Goal: Task Accomplishment & Management: Manage account settings

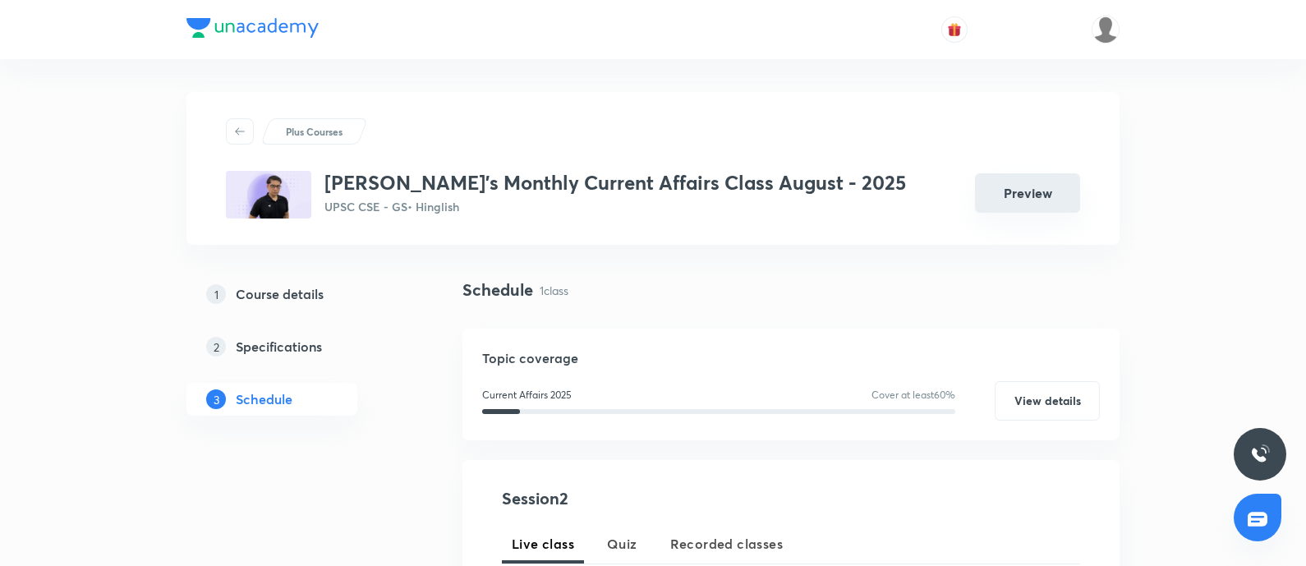
click at [1012, 205] on button "Preview" at bounding box center [1027, 192] width 105 height 39
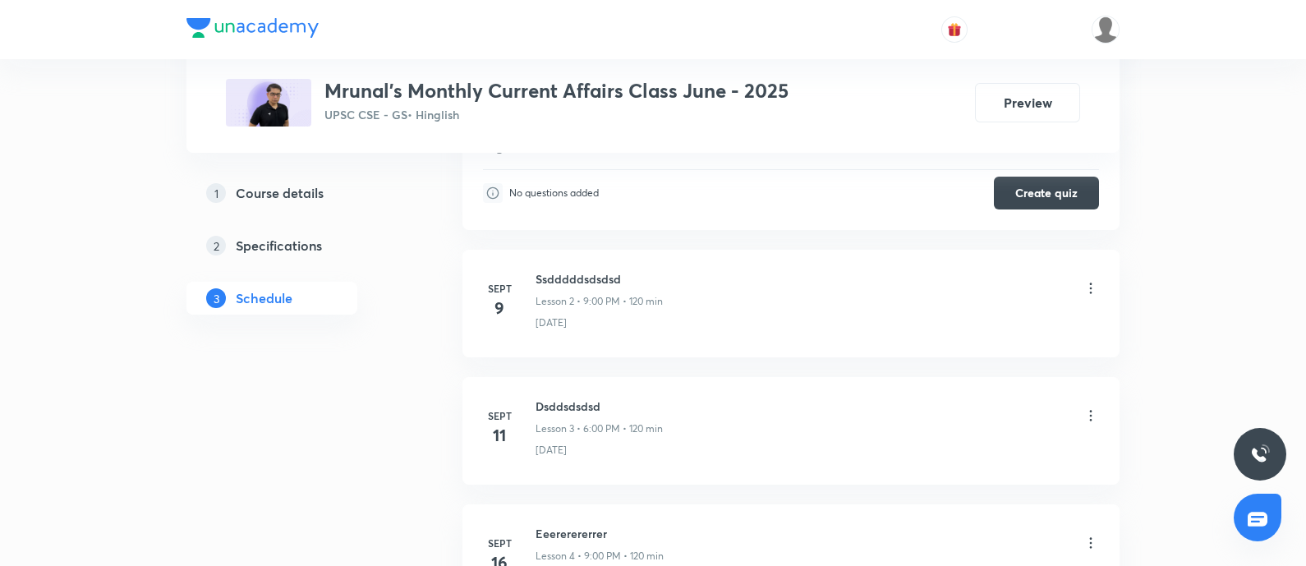
scroll to position [821, 0]
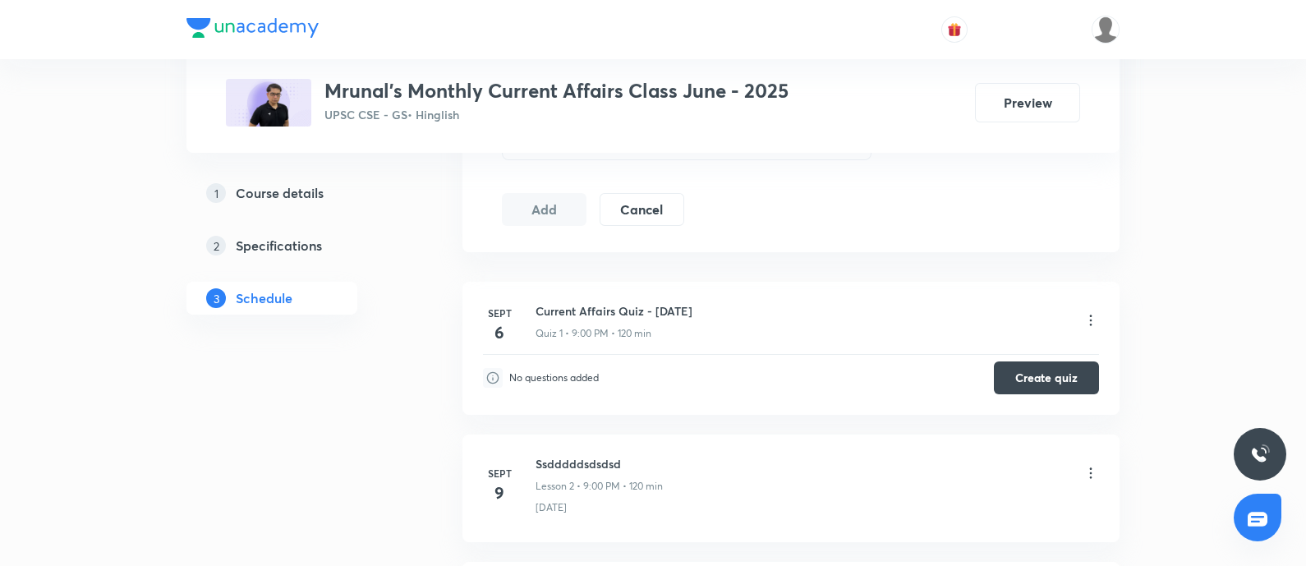
click at [274, 247] on h5 "Specifications" at bounding box center [279, 246] width 86 height 20
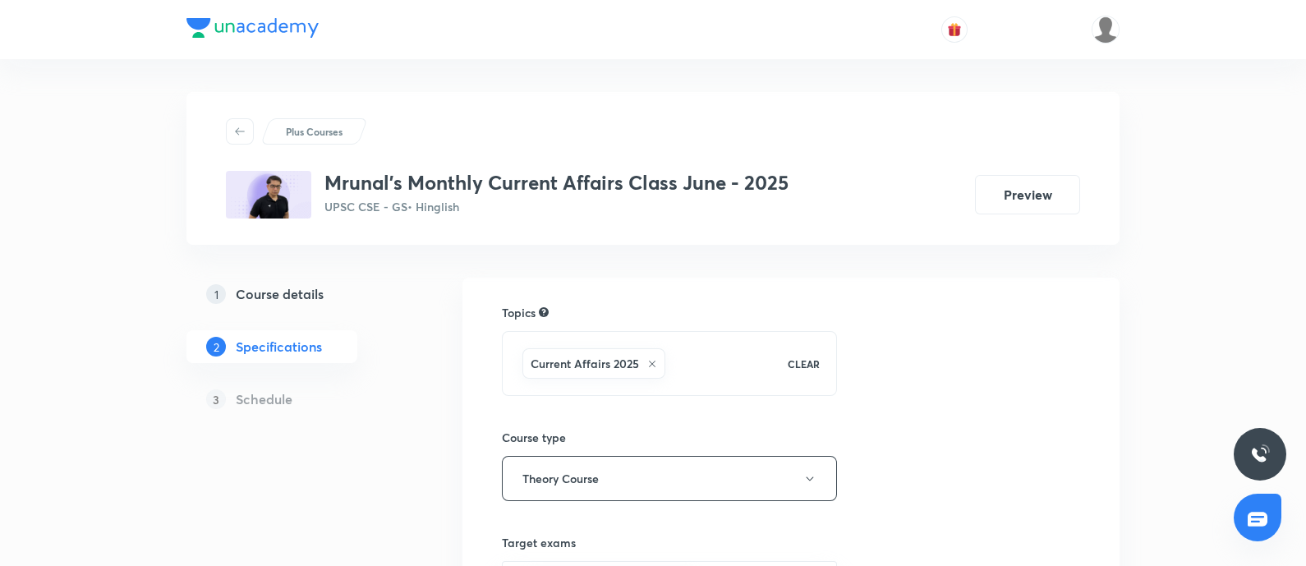
drag, startPoint x: 305, startPoint y: 296, endPoint x: 366, endPoint y: 297, distance: 60.8
click at [305, 295] on h5 "Course details" at bounding box center [280, 294] width 88 height 20
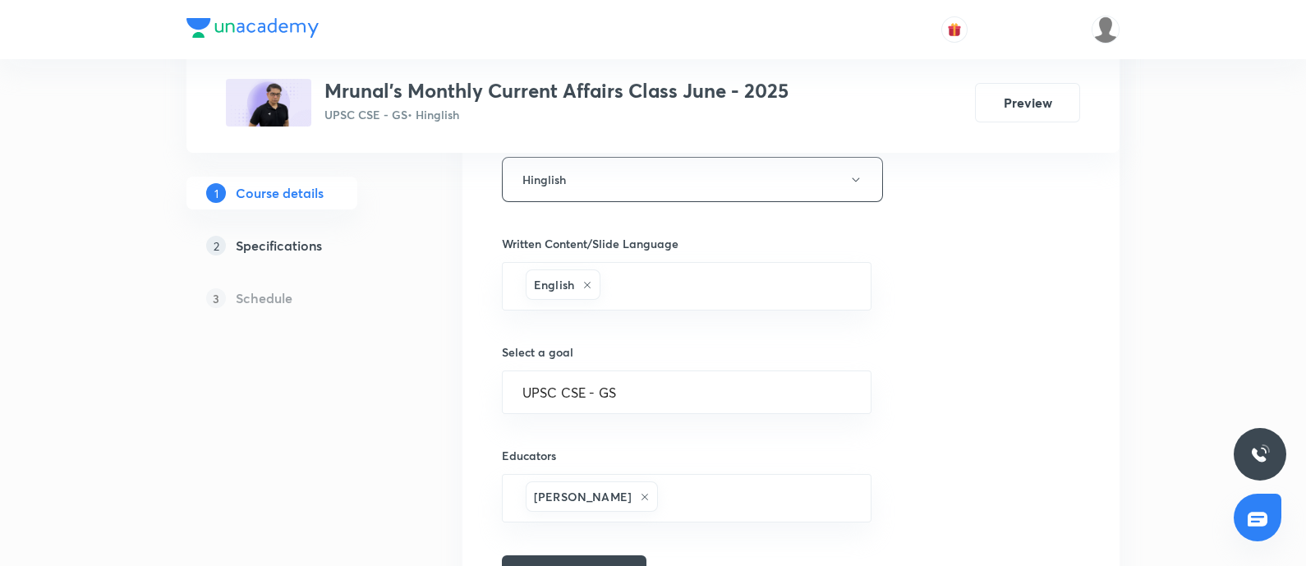
scroll to position [871, 0]
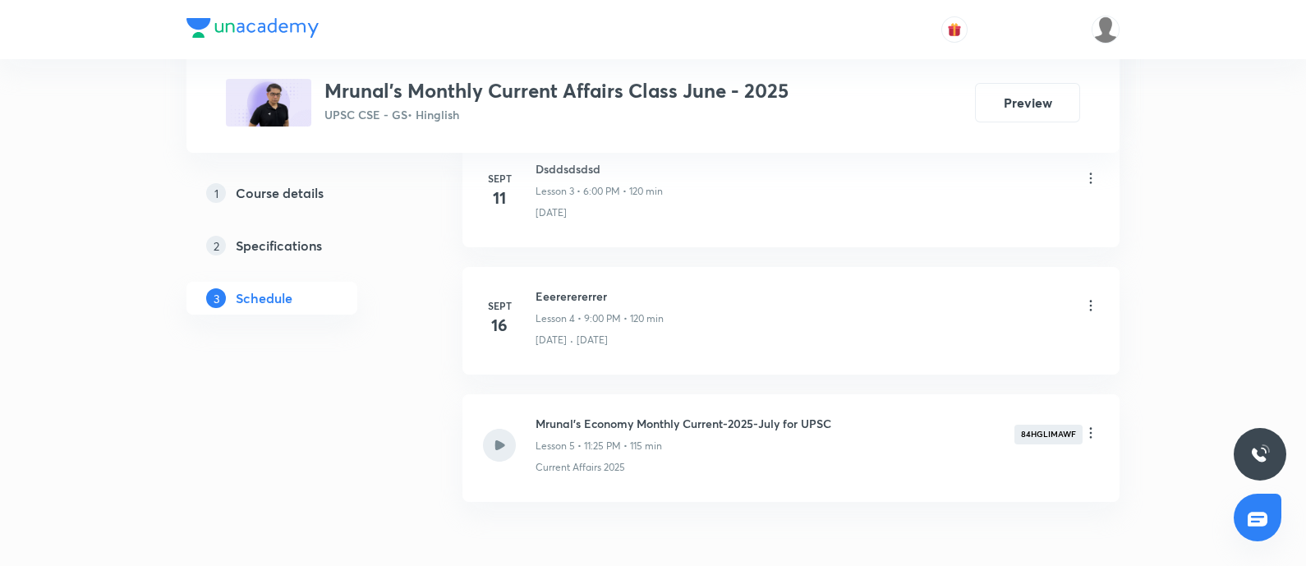
scroll to position [1330, 0]
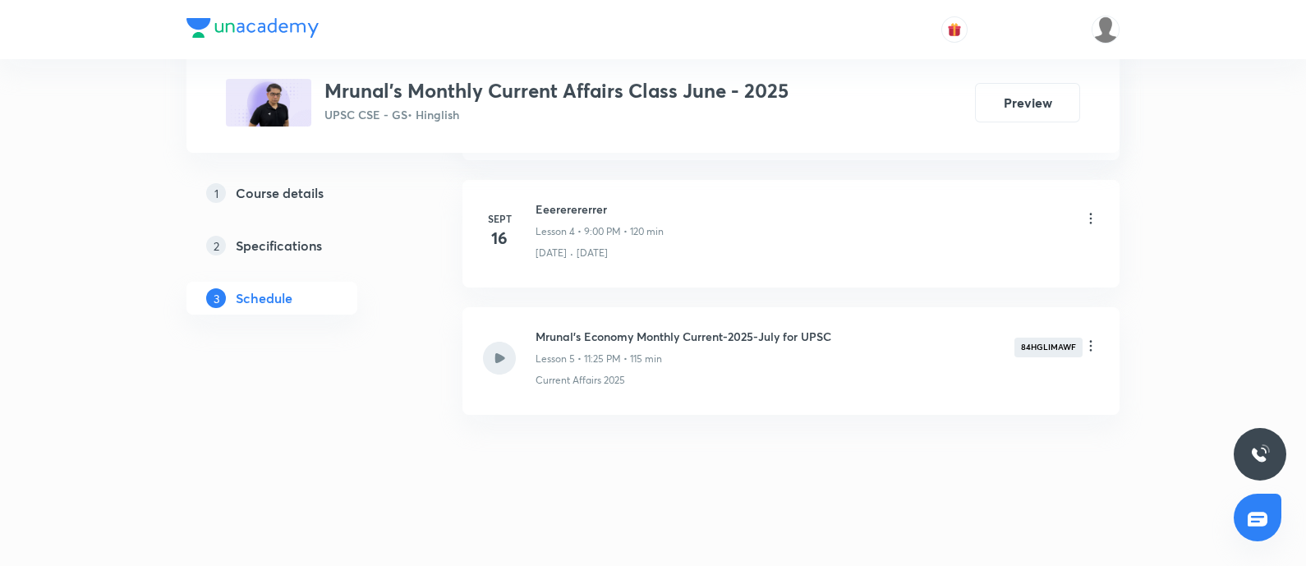
click at [1089, 347] on icon at bounding box center [1091, 346] width 16 height 16
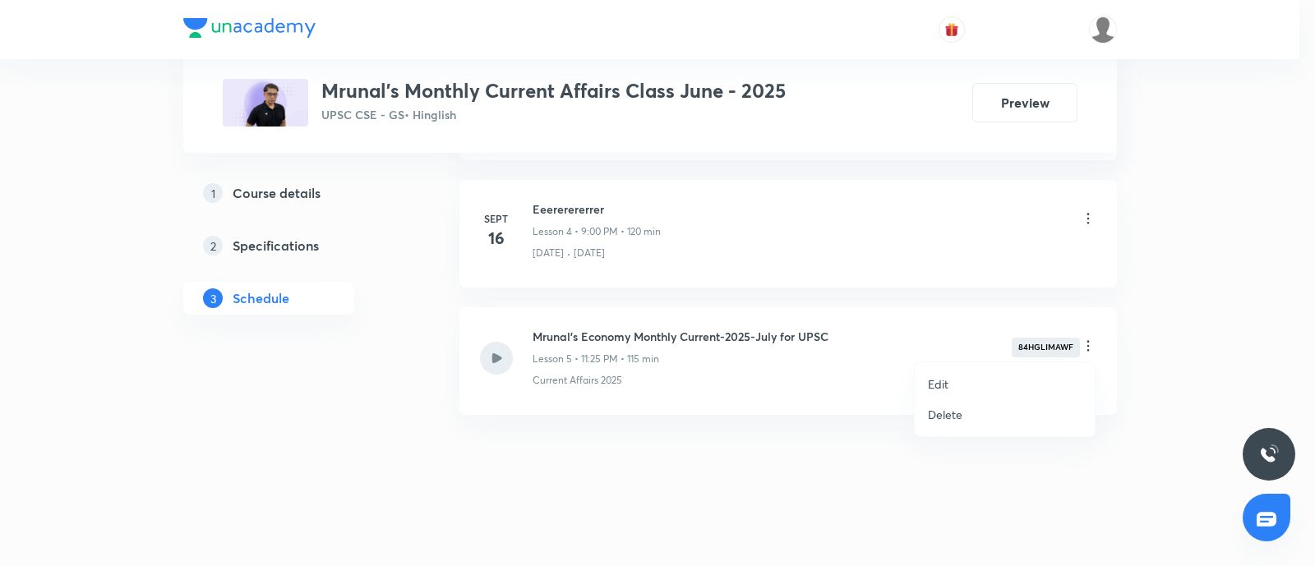
click at [937, 418] on p "Delete" at bounding box center [945, 414] width 35 height 17
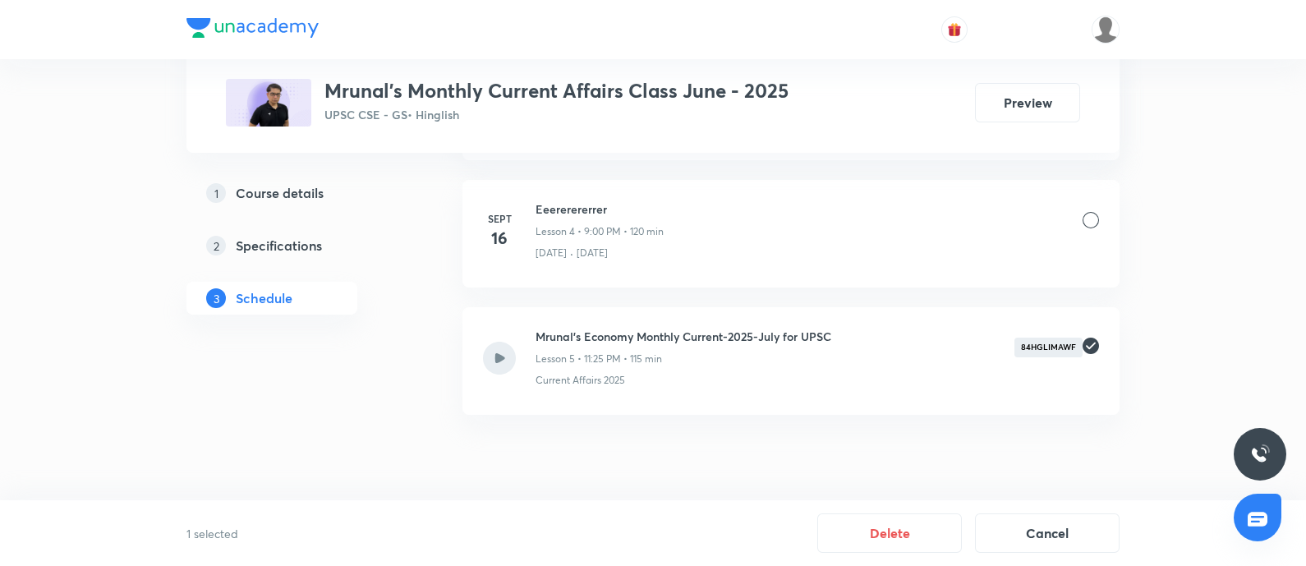
click at [1086, 214] on div at bounding box center [1091, 220] width 16 height 16
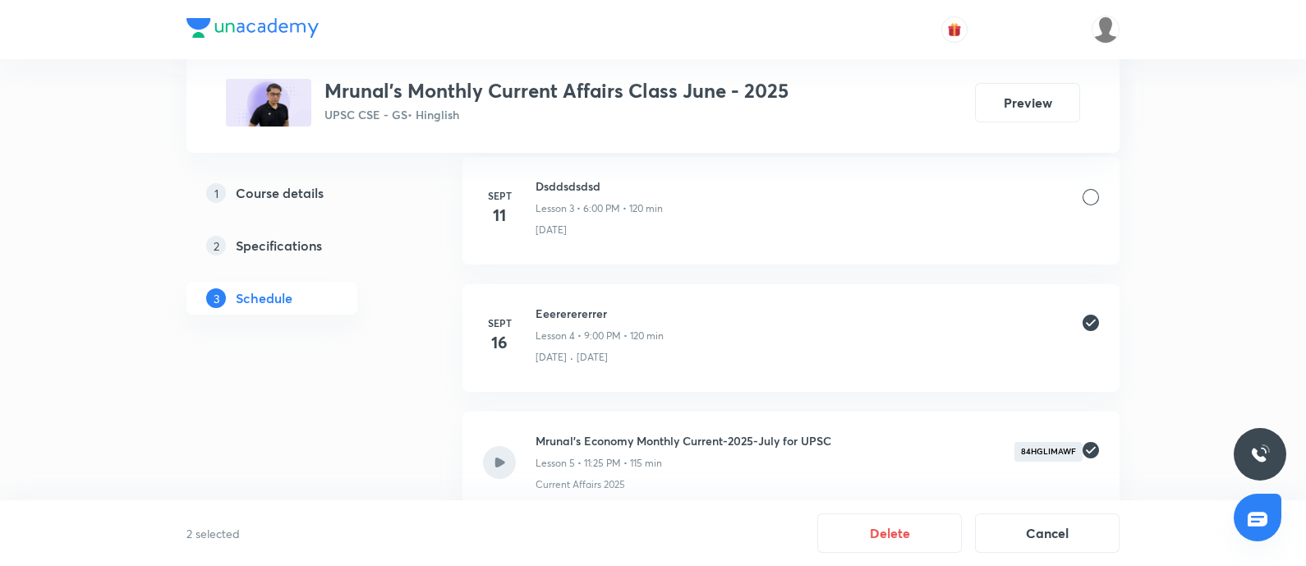
scroll to position [1126, 0]
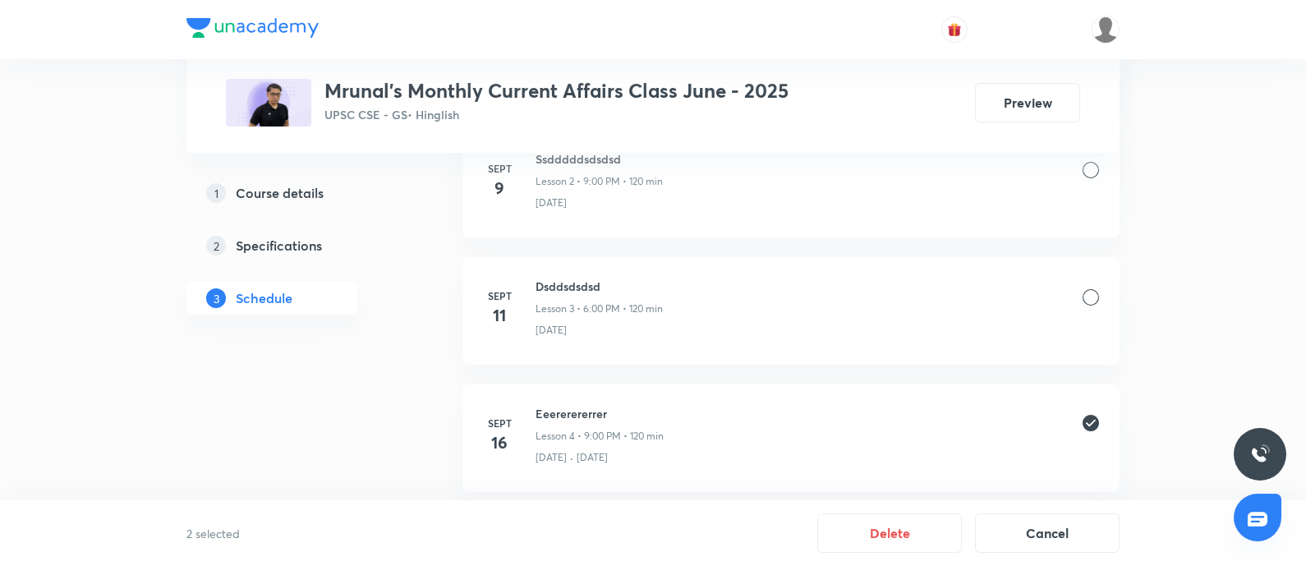
click at [1090, 295] on div at bounding box center [1091, 297] width 16 height 16
drag, startPoint x: 1089, startPoint y: 161, endPoint x: 1205, endPoint y: 311, distance: 189.3
click at [1089, 162] on div at bounding box center [1091, 170] width 16 height 16
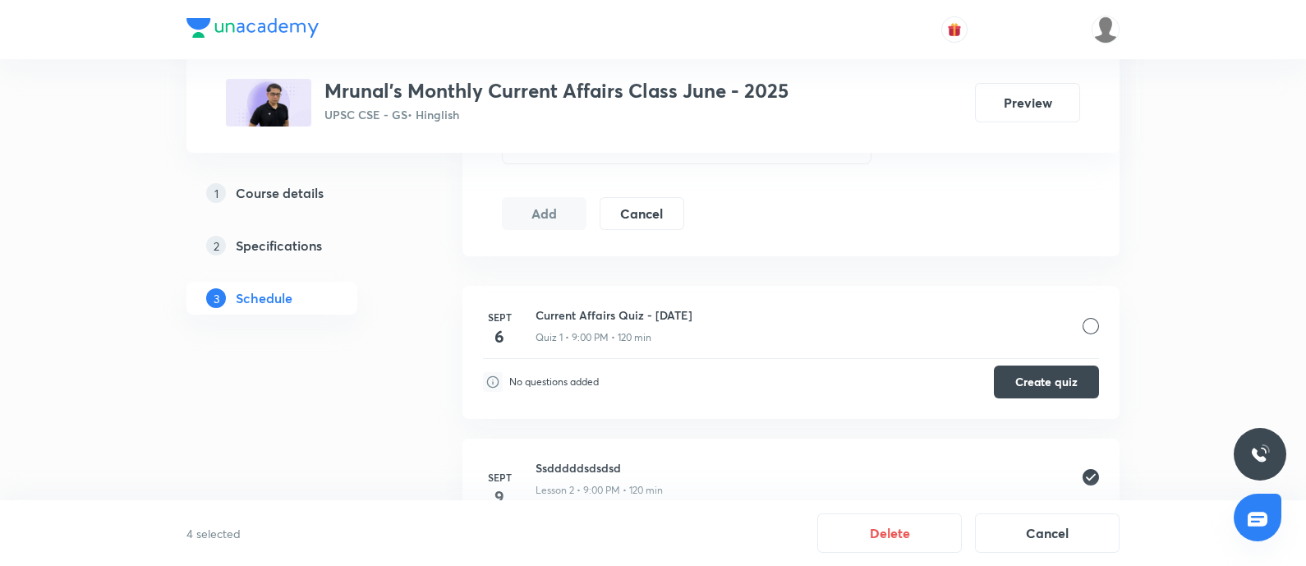
click at [1092, 326] on div at bounding box center [1091, 326] width 16 height 16
click at [859, 540] on button "Delete" at bounding box center [890, 531] width 145 height 39
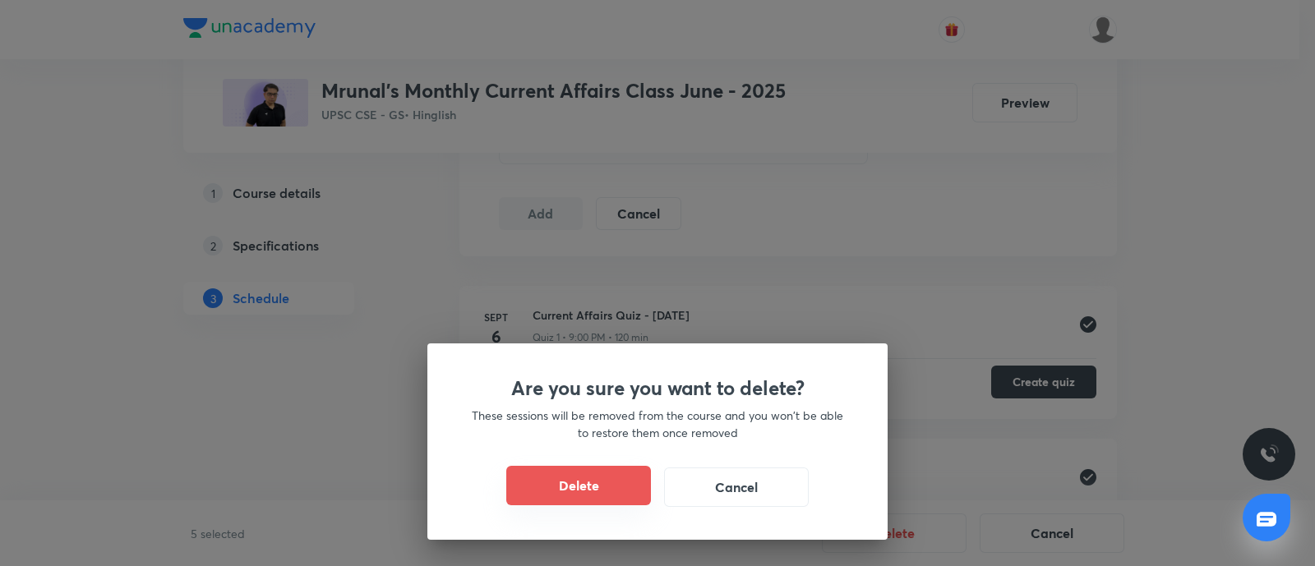
click at [575, 482] on button "Delete" at bounding box center [578, 485] width 145 height 39
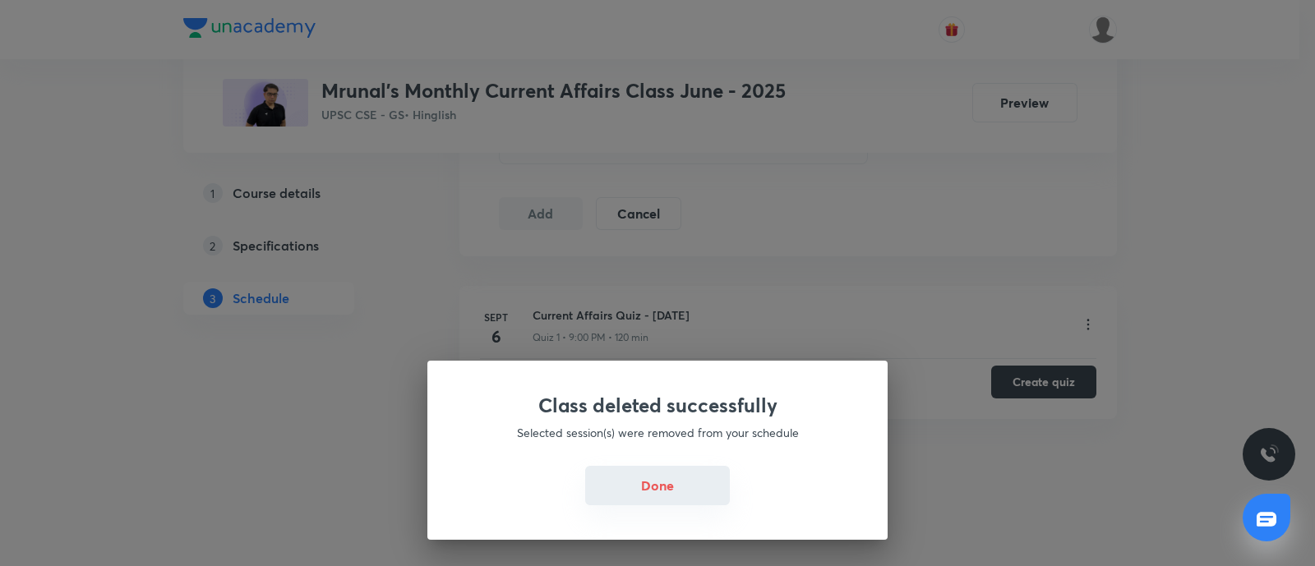
click at [657, 485] on button "Done" at bounding box center [657, 485] width 145 height 39
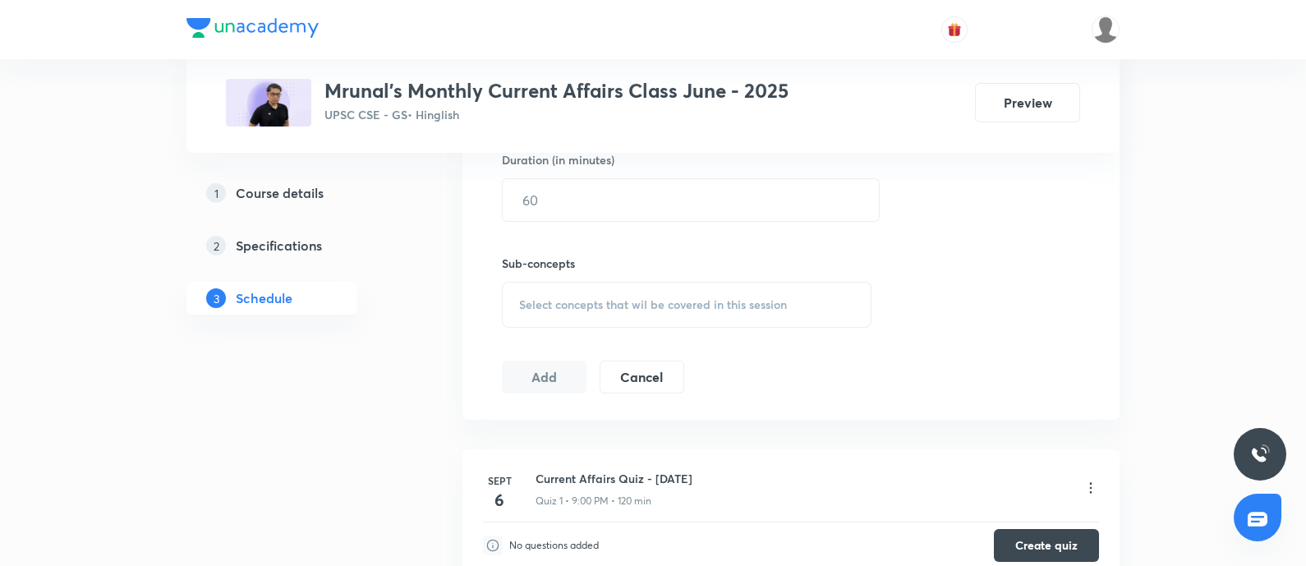
scroll to position [509, 0]
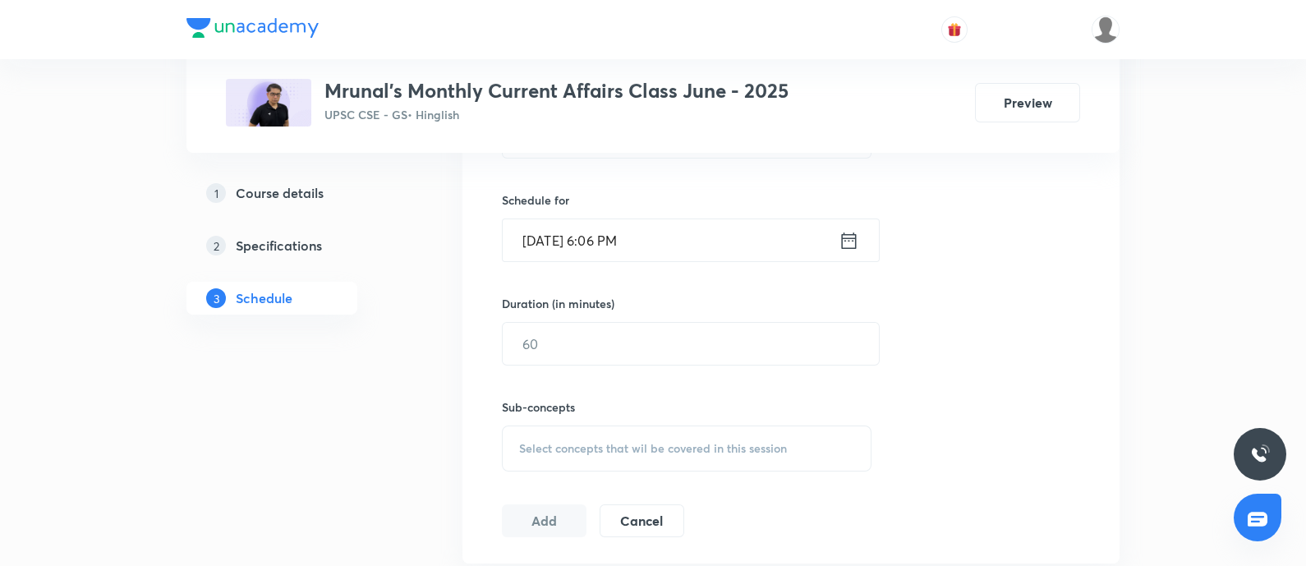
click at [265, 240] on h5 "Specifications" at bounding box center [279, 246] width 86 height 20
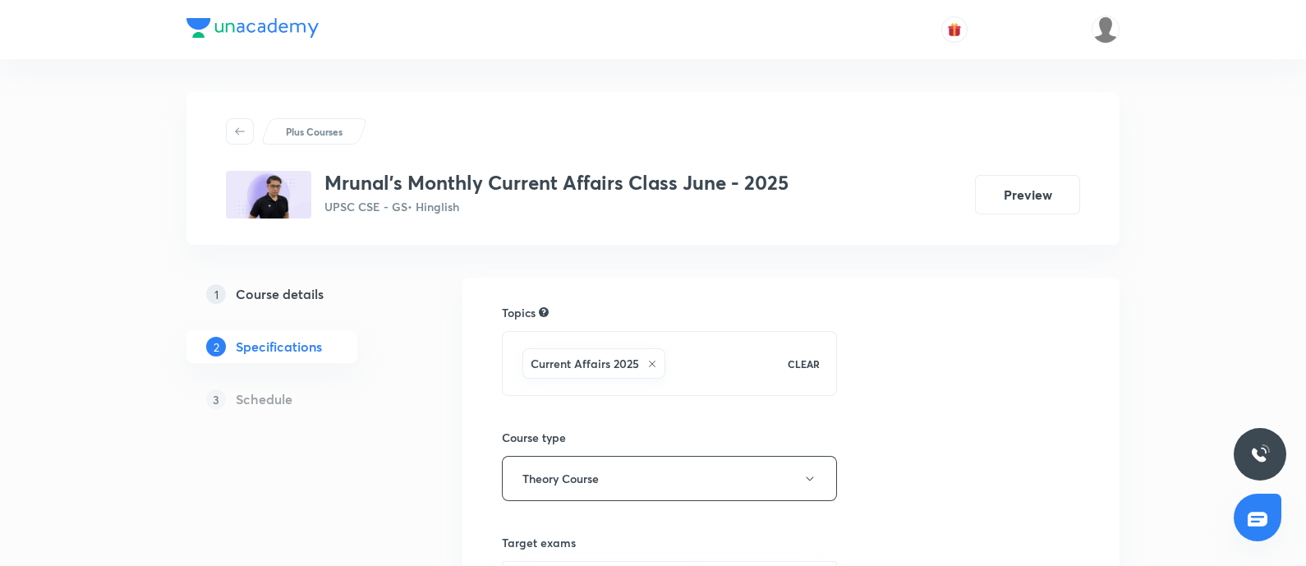
click at [255, 292] on h5 "Course details" at bounding box center [280, 294] width 88 height 20
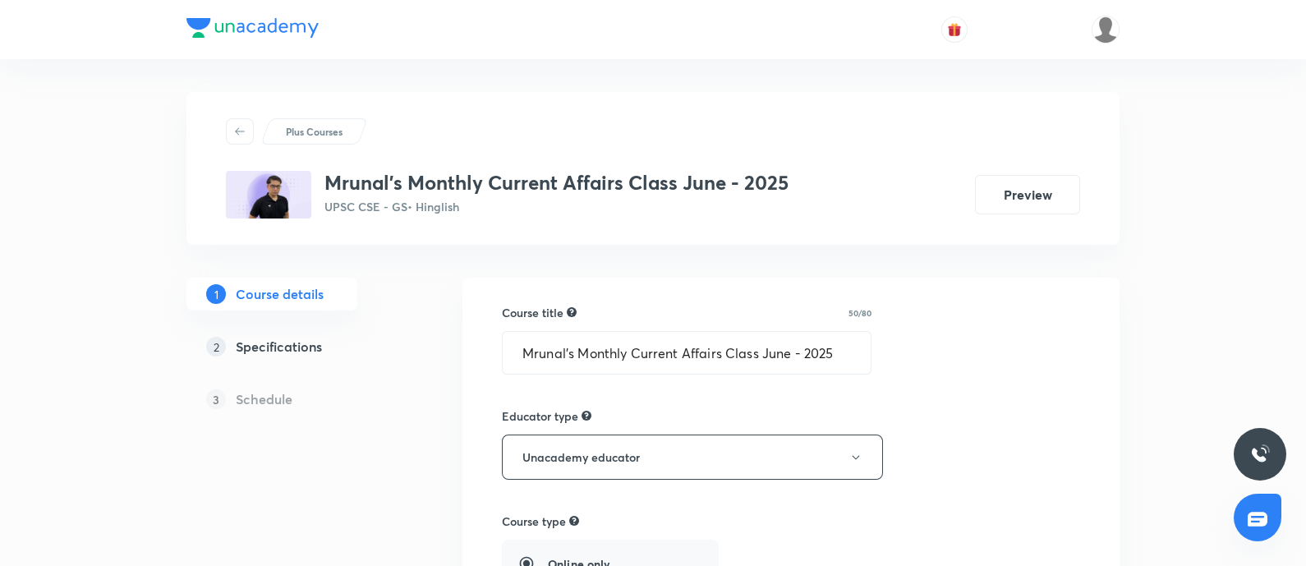
scroll to position [410, 0]
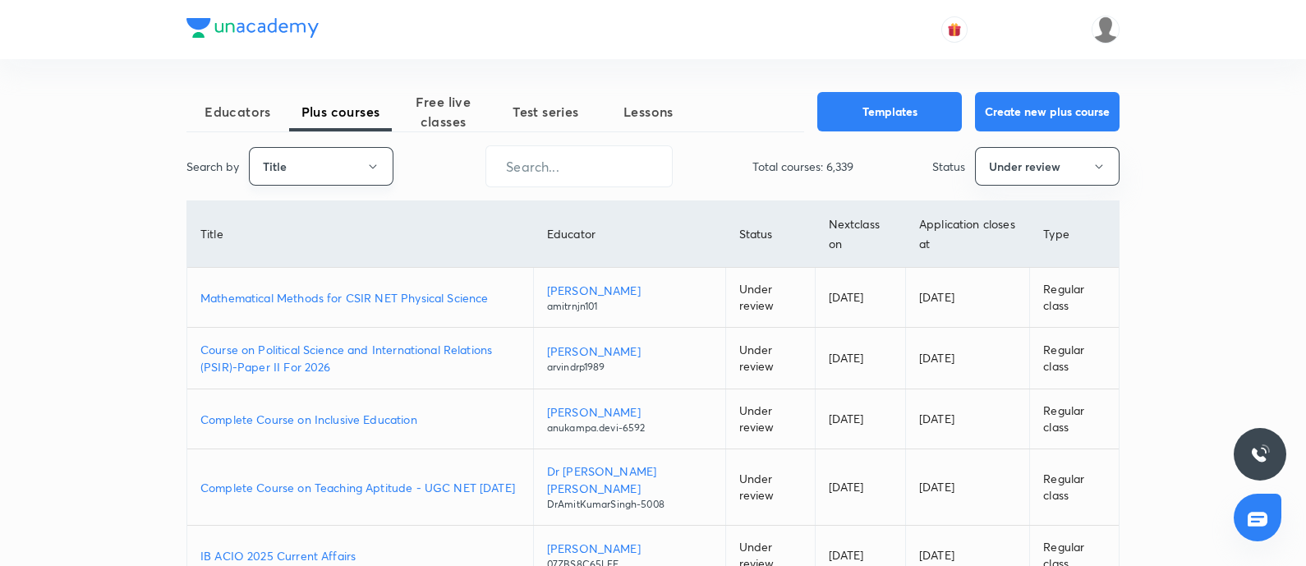
click at [311, 177] on button "Title" at bounding box center [321, 166] width 145 height 39
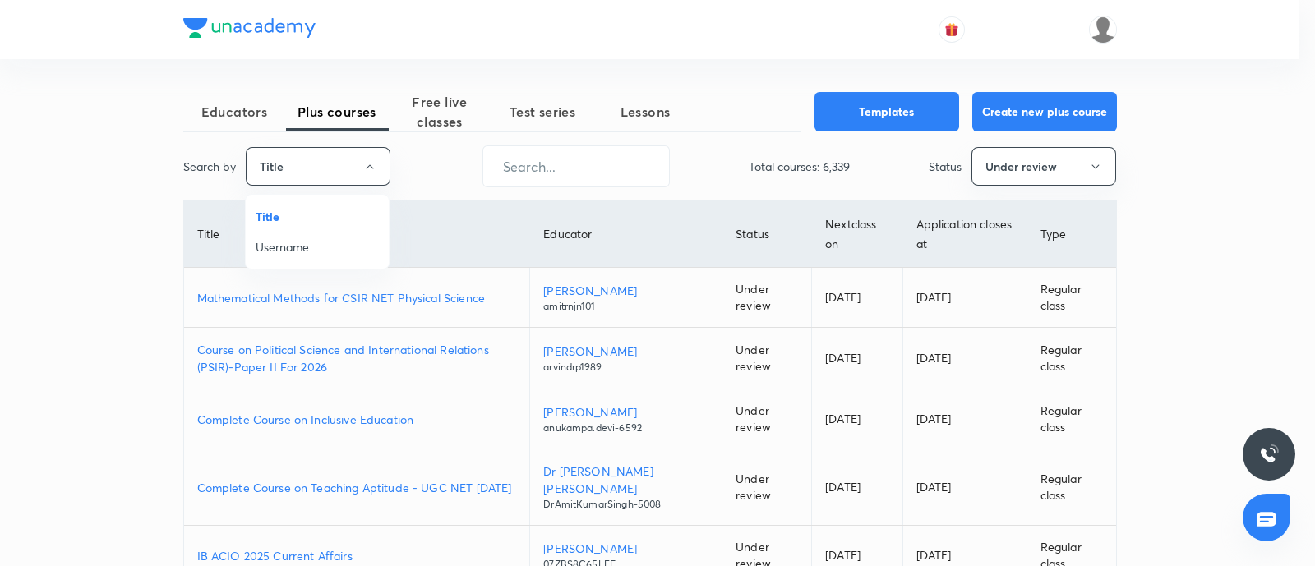
drag, startPoint x: 285, startPoint y: 255, endPoint x: 500, endPoint y: 161, distance: 234.8
click at [290, 249] on span "Username" at bounding box center [317, 246] width 123 height 17
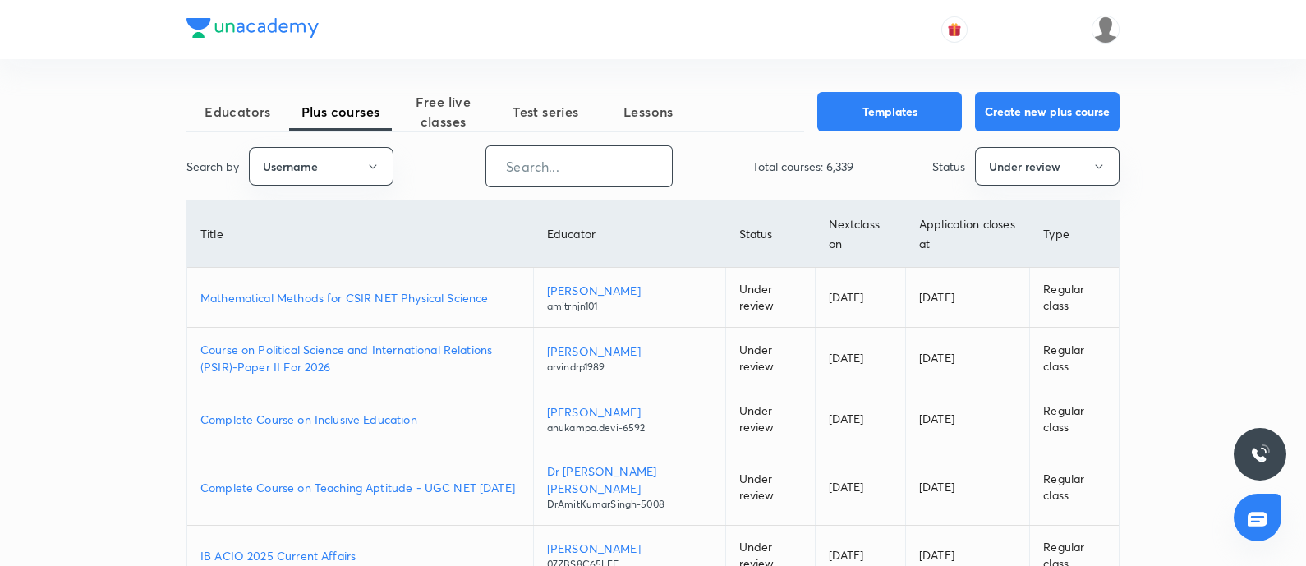
click at [526, 150] on input "text" at bounding box center [579, 166] width 186 height 42
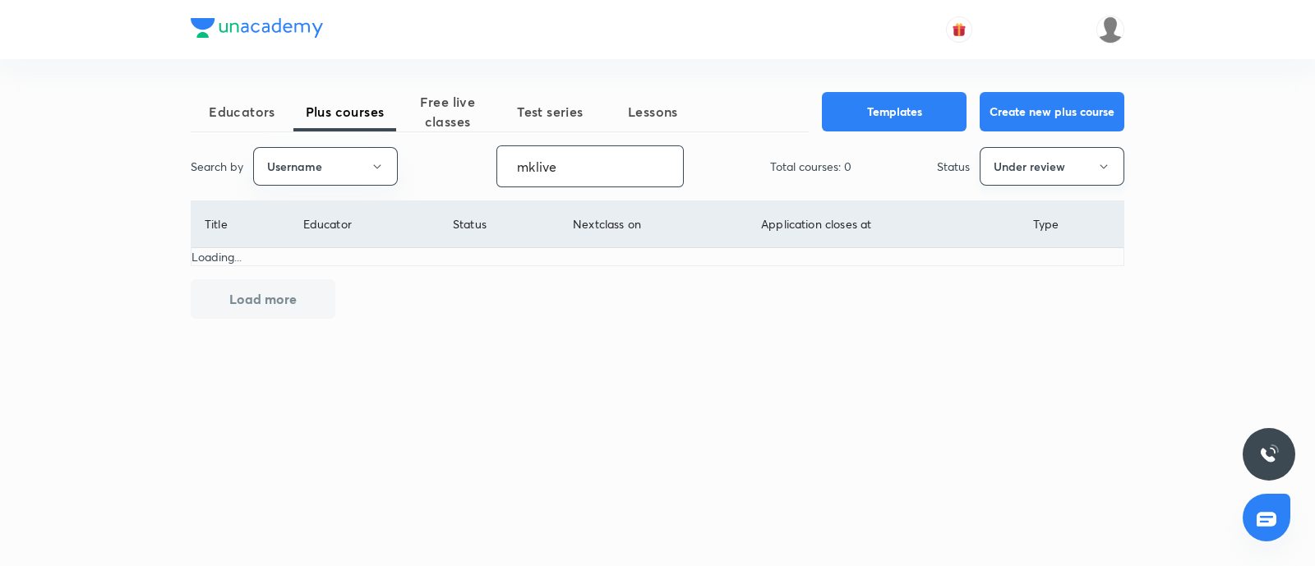
click at [1062, 161] on button "Under review" at bounding box center [1051, 166] width 145 height 39
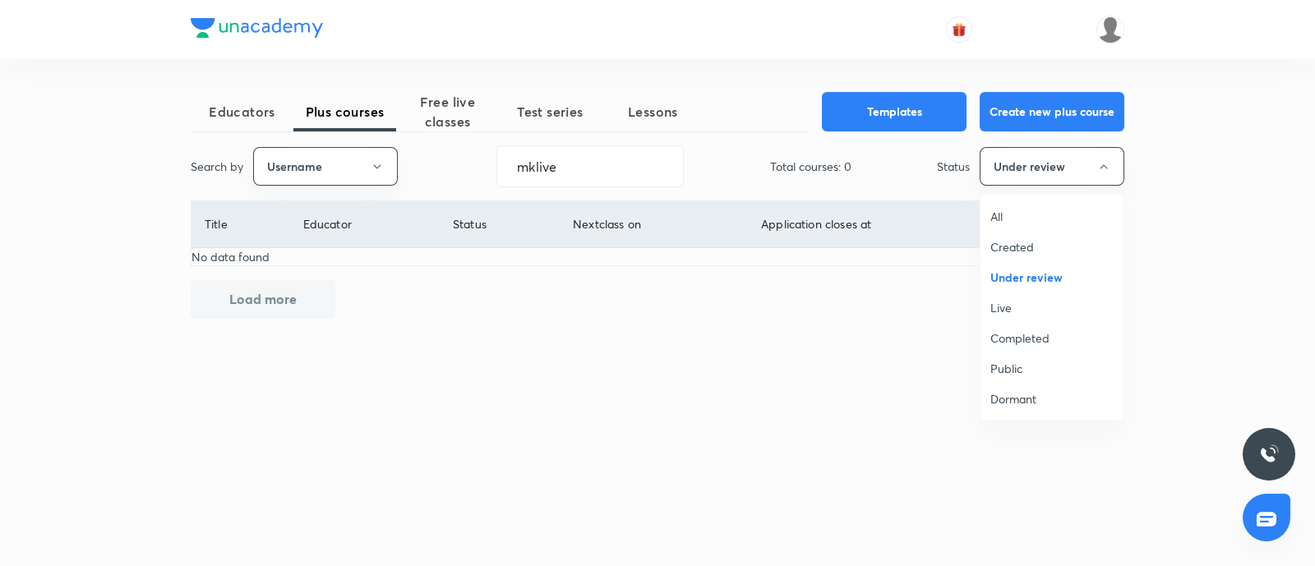
click at [1012, 301] on span "Live" at bounding box center [1051, 307] width 123 height 17
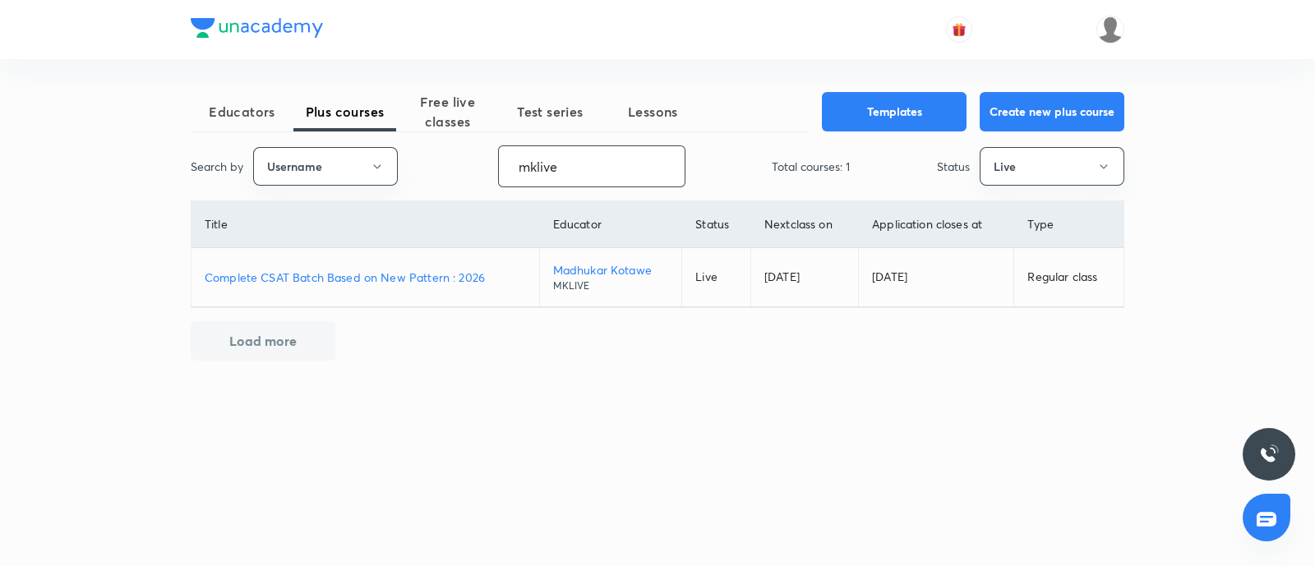
drag, startPoint x: 600, startPoint y: 166, endPoint x: 0, endPoint y: 200, distance: 600.7
click at [40, 191] on div "Educators Plus courses Free live classes Test series Lessons Templates Create n…" at bounding box center [657, 283] width 1315 height 566
click at [1056, 151] on button "Live" at bounding box center [1051, 166] width 145 height 39
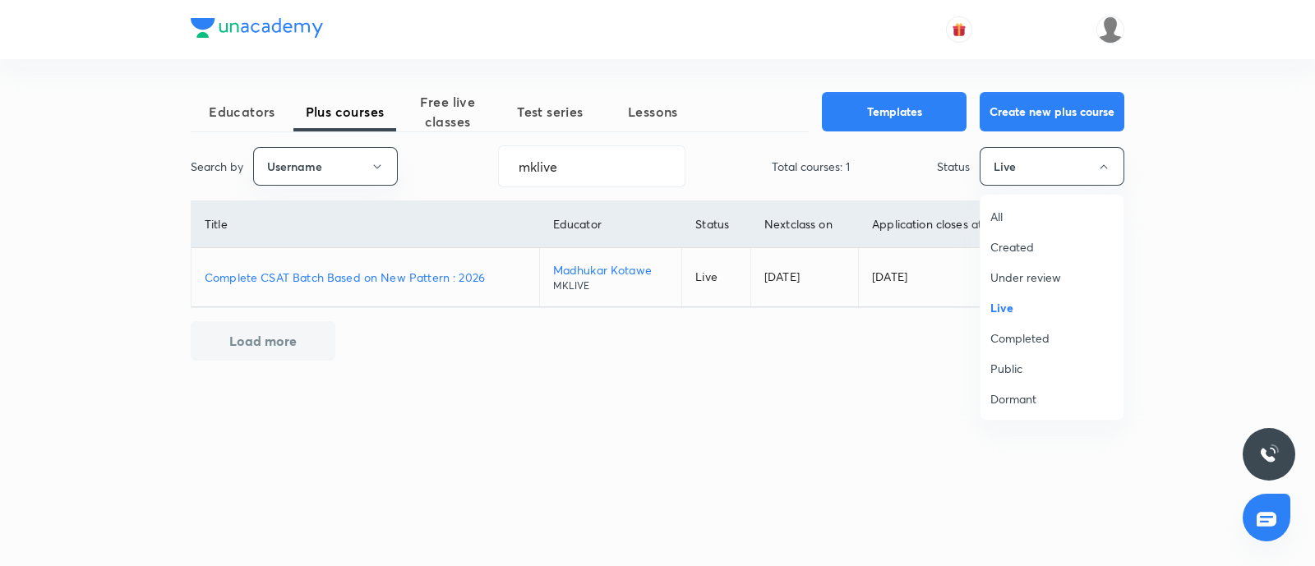
click at [998, 212] on span "All" at bounding box center [1051, 216] width 123 height 17
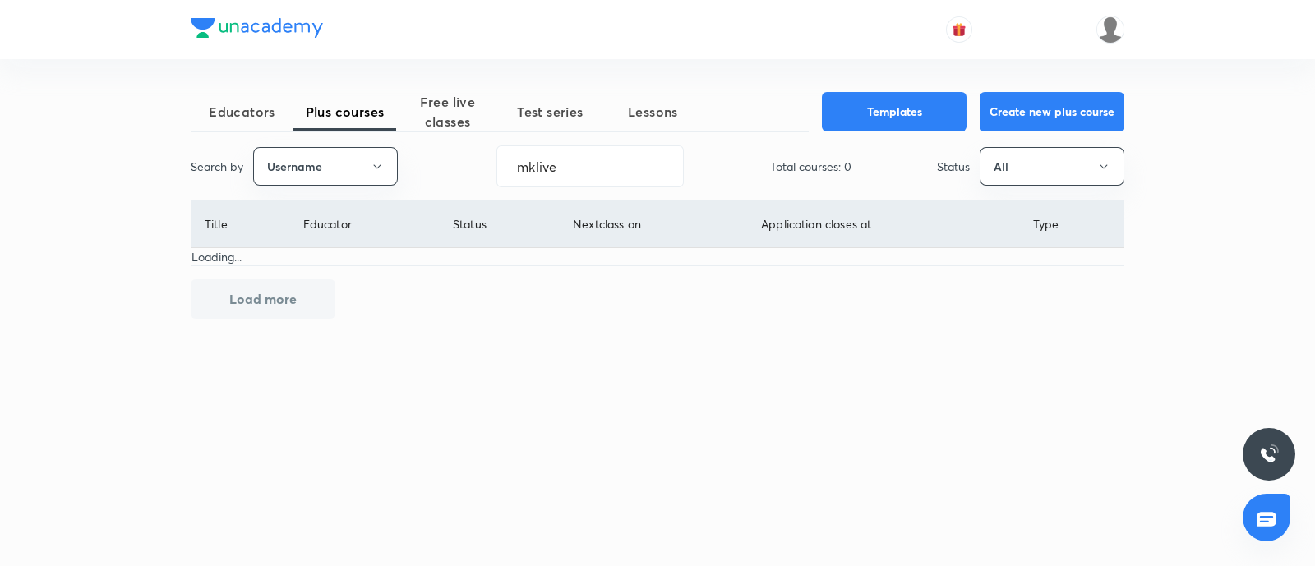
drag, startPoint x: 582, startPoint y: 162, endPoint x: 185, endPoint y: 167, distance: 396.9
click at [252, 164] on div "Search by Username mklive ​ Total courses: 0 Status All" at bounding box center [657, 166] width 933 height 42
type input "mrunal.org"
click at [1039, 147] on button "All" at bounding box center [1051, 166] width 145 height 39
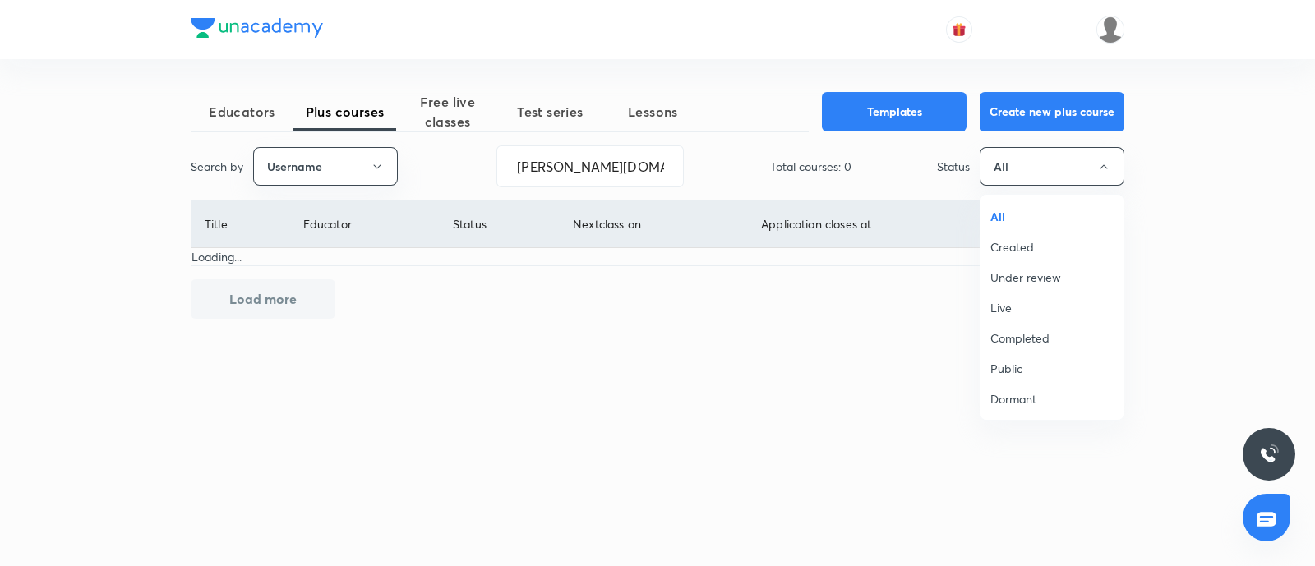
click at [1023, 310] on span "Live" at bounding box center [1051, 307] width 123 height 17
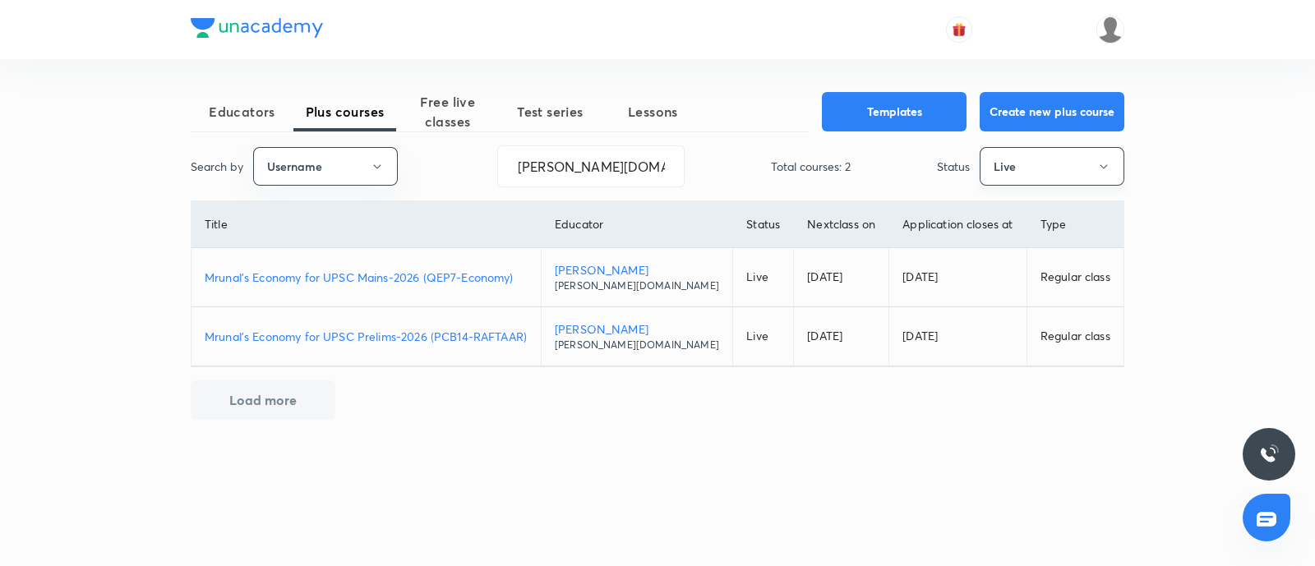
click at [1037, 173] on button "Live" at bounding box center [1051, 166] width 145 height 39
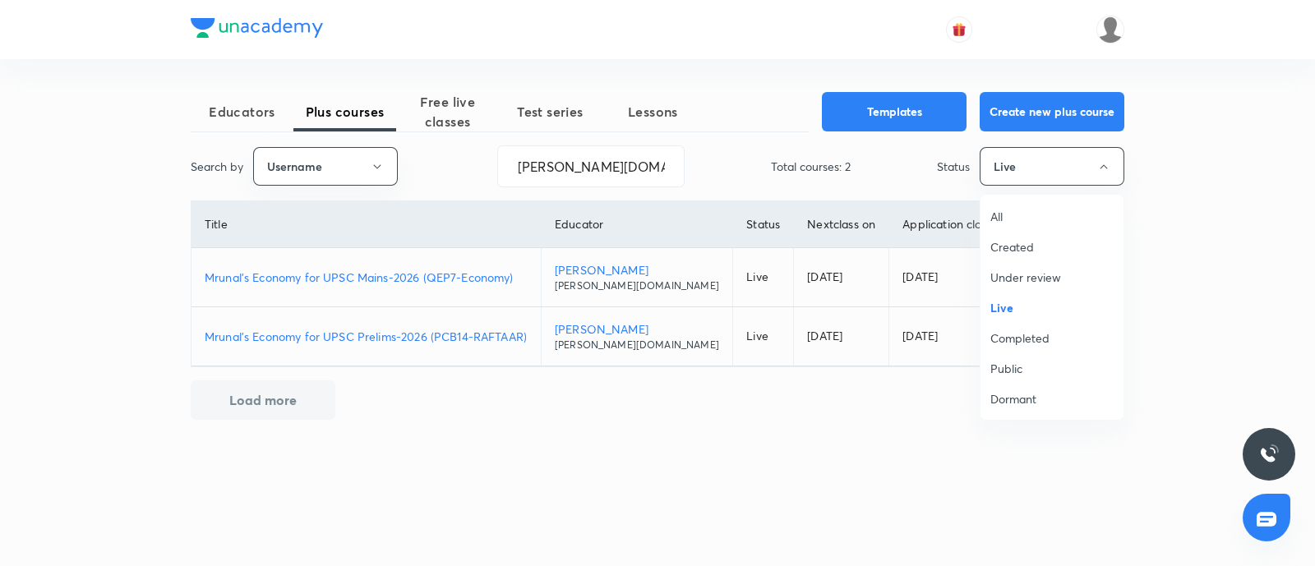
click at [1010, 220] on span "All" at bounding box center [1051, 216] width 123 height 17
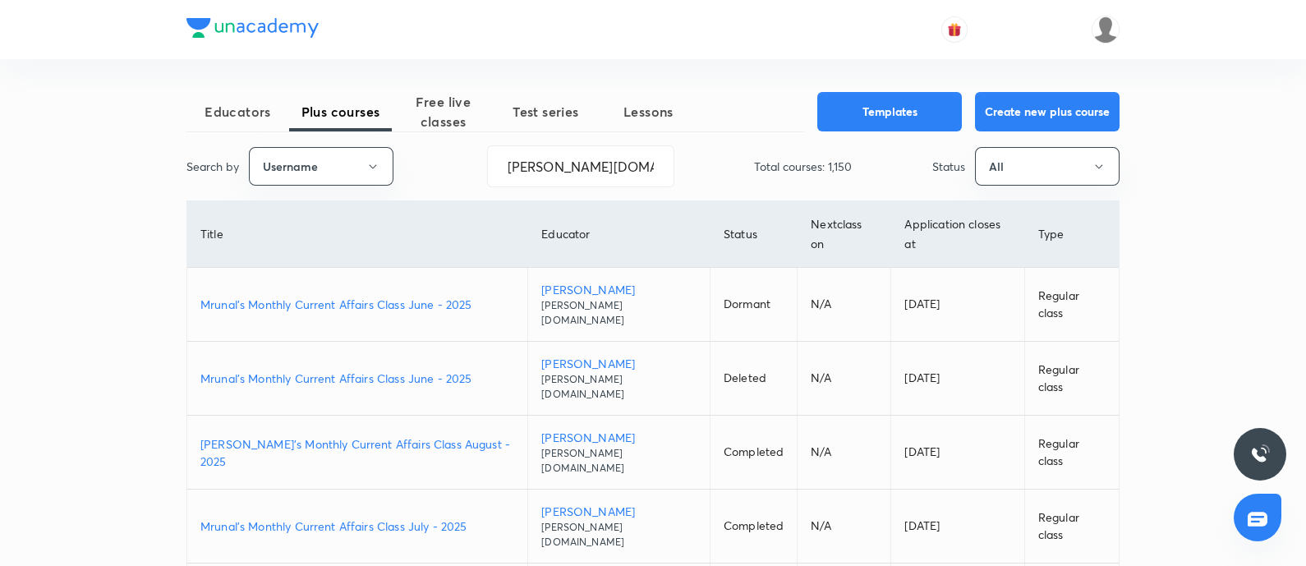
scroll to position [102, 0]
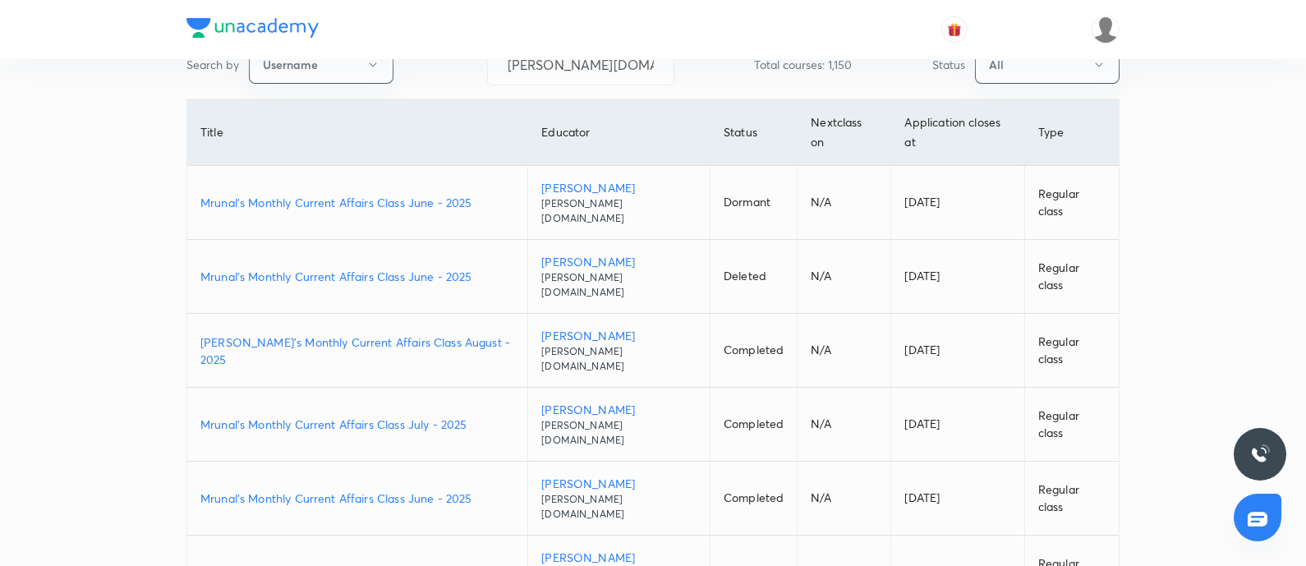
click at [390, 490] on p "Mrunal's Monthly Current Affairs Class June - 2025" at bounding box center [357, 498] width 314 height 17
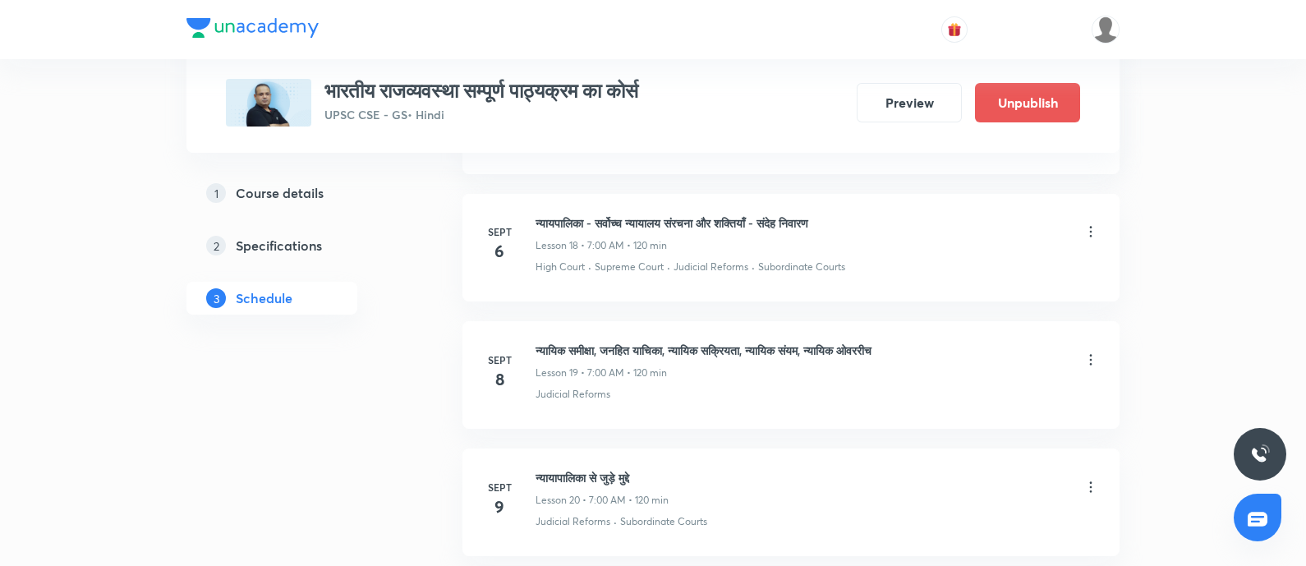
scroll to position [3080, 0]
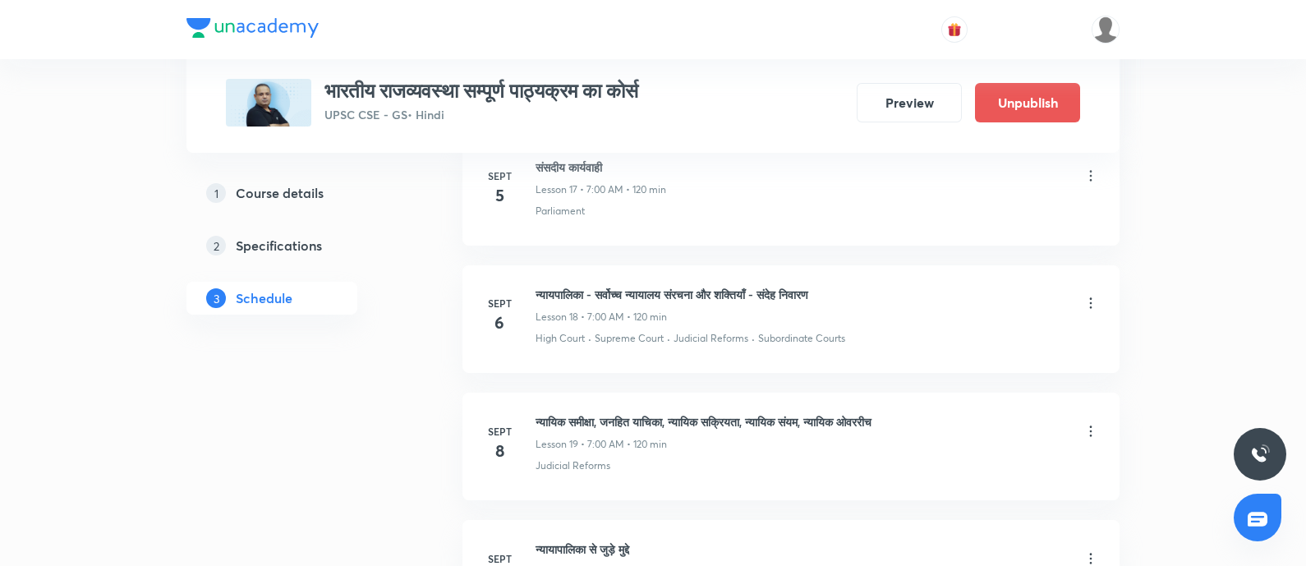
click at [1091, 298] on icon at bounding box center [1091, 303] width 16 height 16
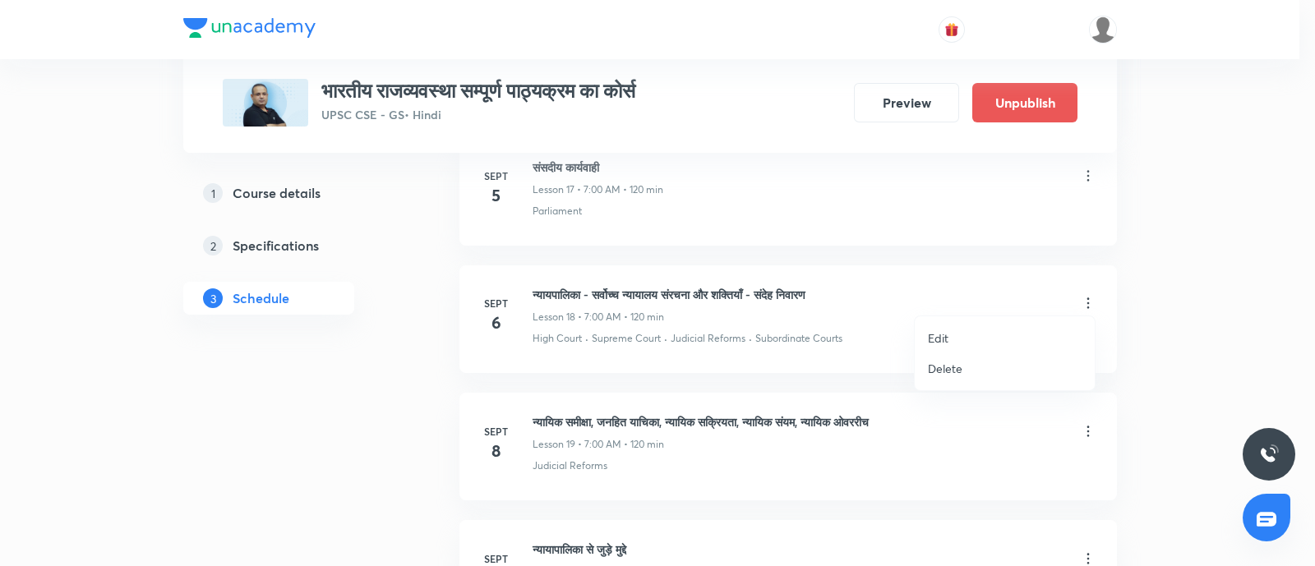
click at [942, 335] on p "Edit" at bounding box center [938, 337] width 21 height 17
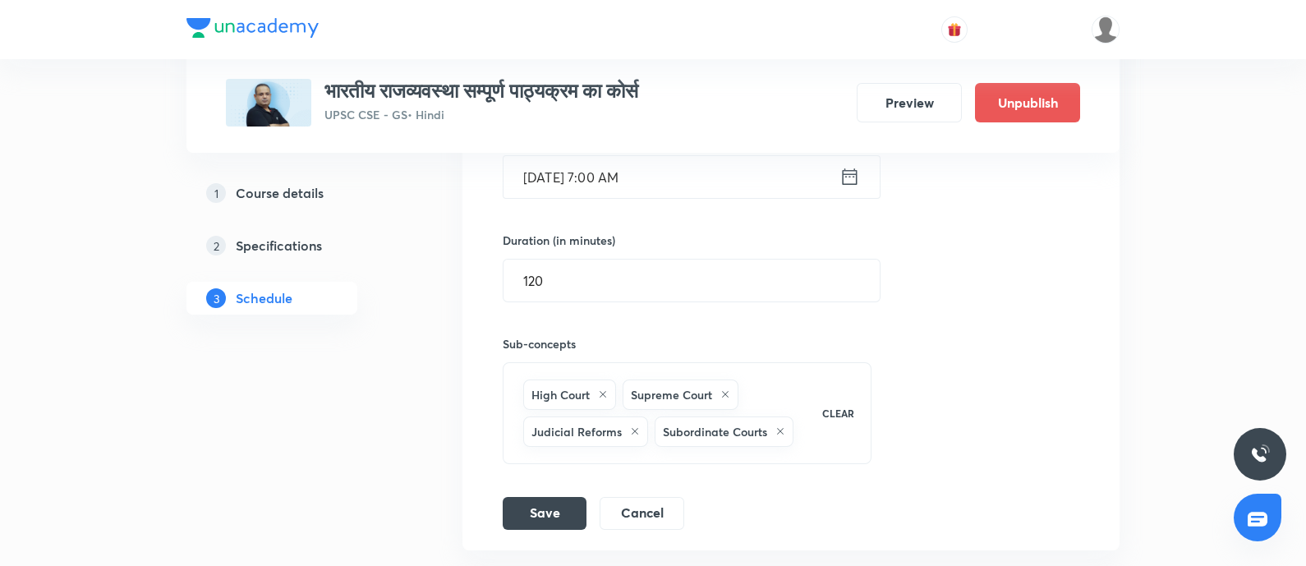
scroll to position [2669, 0]
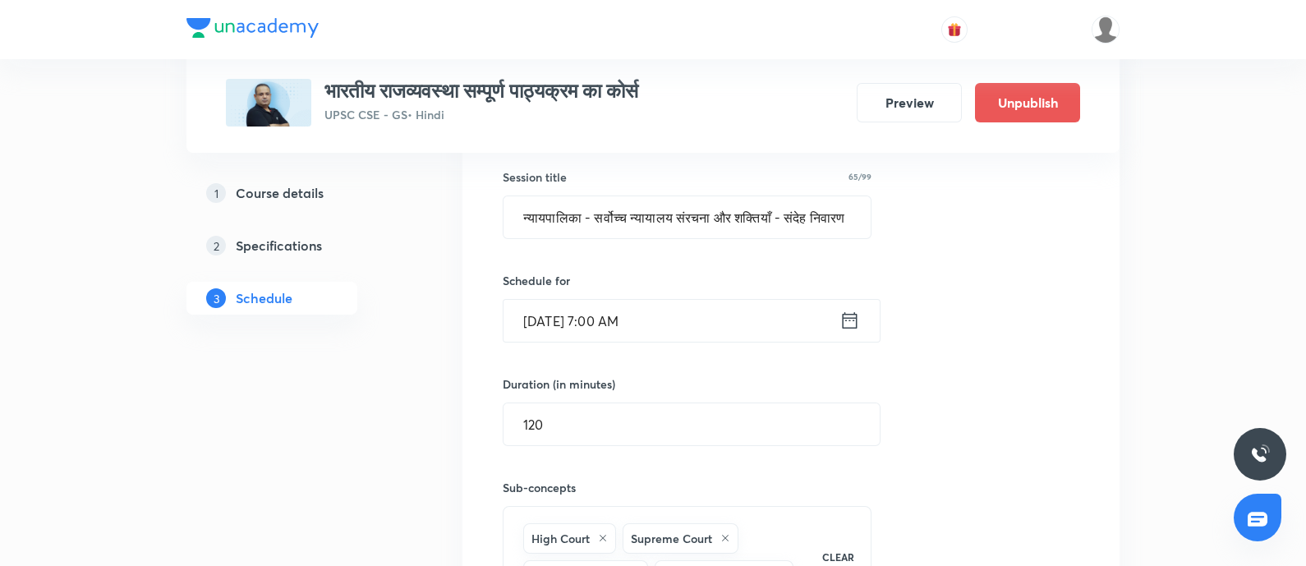
click at [854, 312] on icon at bounding box center [850, 320] width 15 height 16
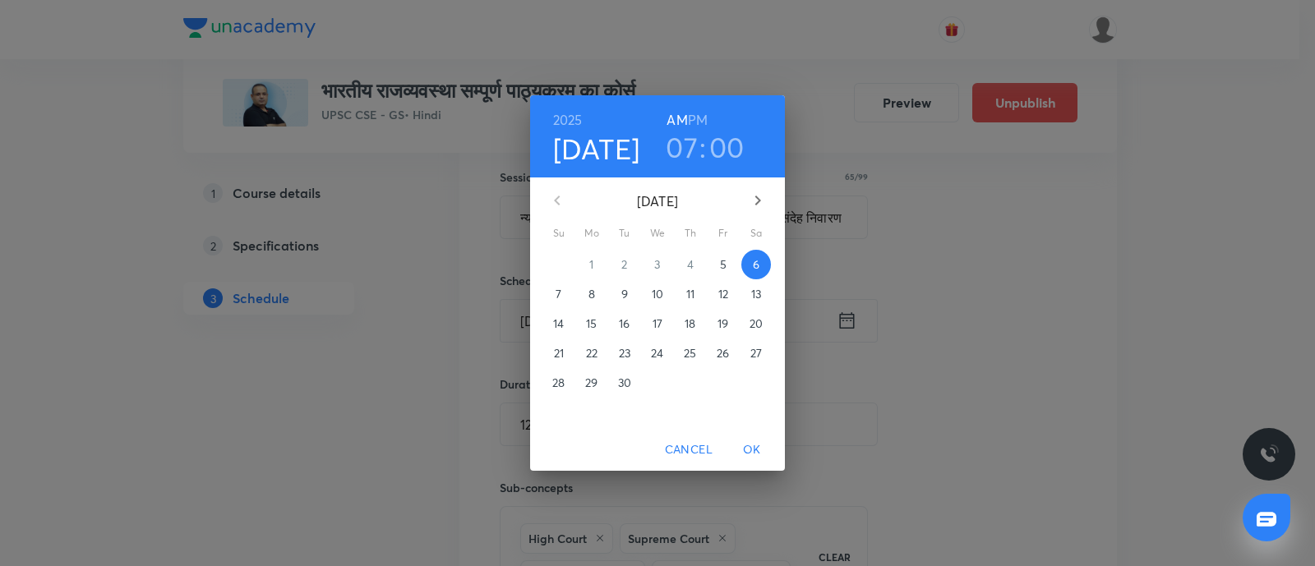
click at [679, 153] on h3 "07" at bounding box center [682, 147] width 32 height 35
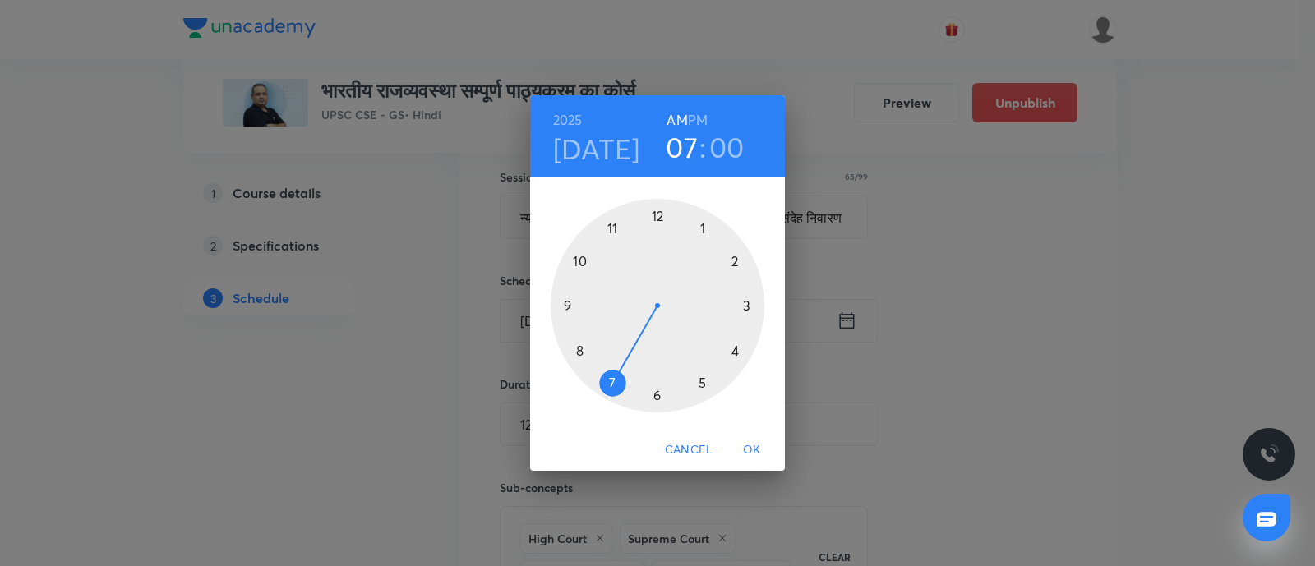
click at [575, 351] on div at bounding box center [657, 306] width 214 height 214
click at [749, 454] on span "OK" at bounding box center [751, 450] width 39 height 21
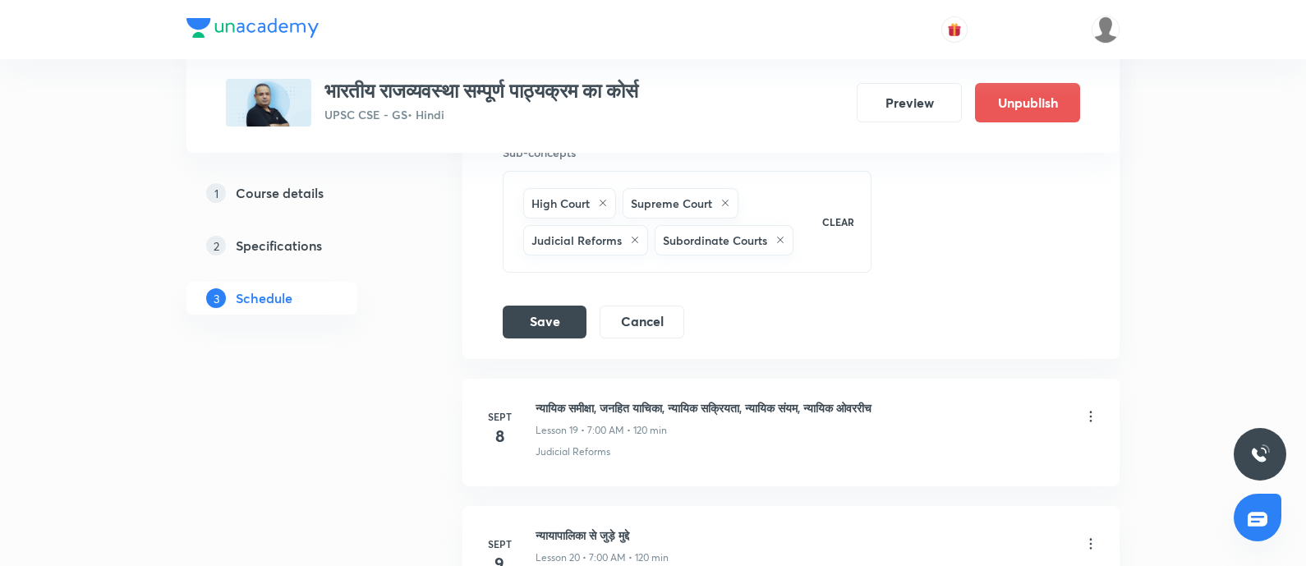
scroll to position [2875, 0]
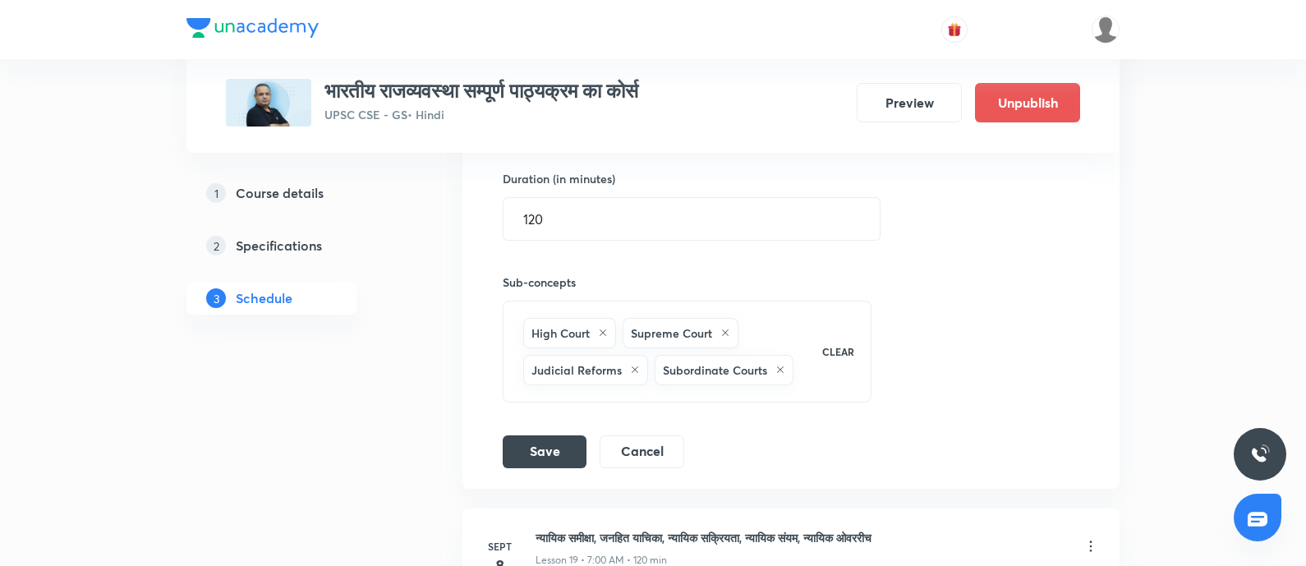
drag, startPoint x: 548, startPoint y: 450, endPoint x: 1186, endPoint y: 346, distance: 646.9
click at [548, 449] on button "Save" at bounding box center [545, 451] width 84 height 33
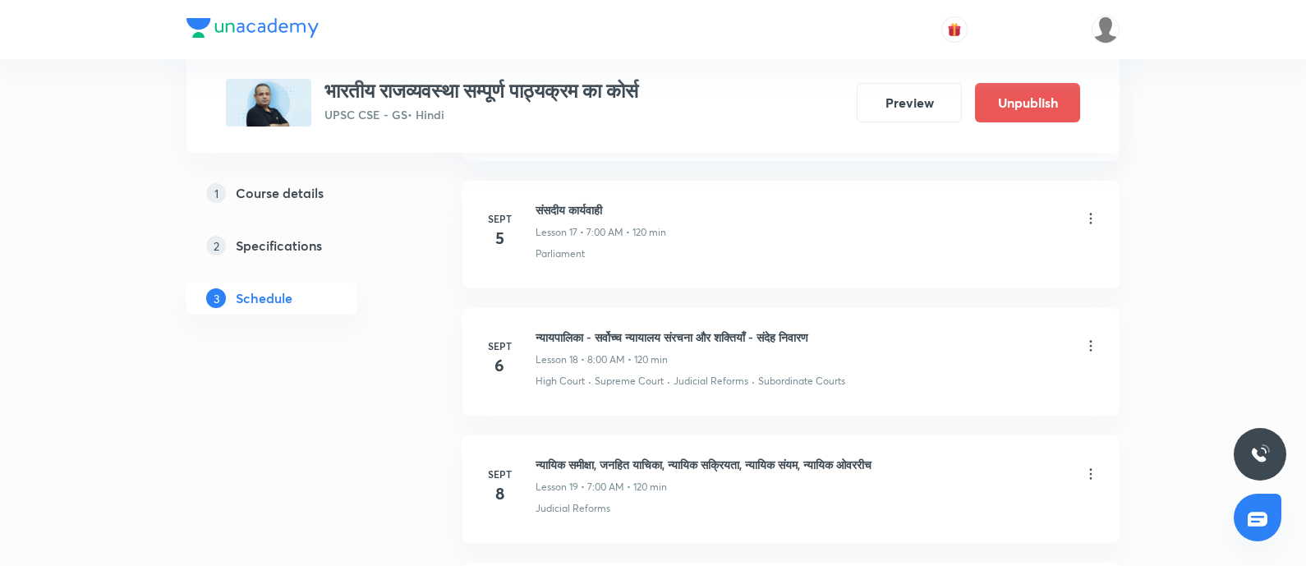
scroll to position [2465, 0]
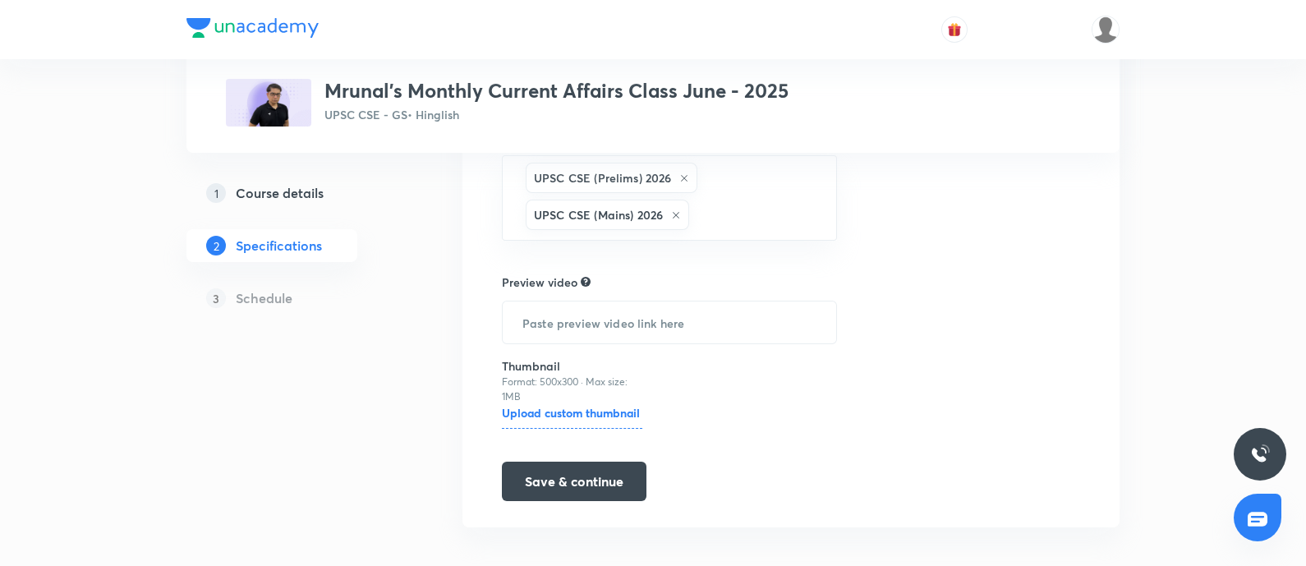
scroll to position [410, 0]
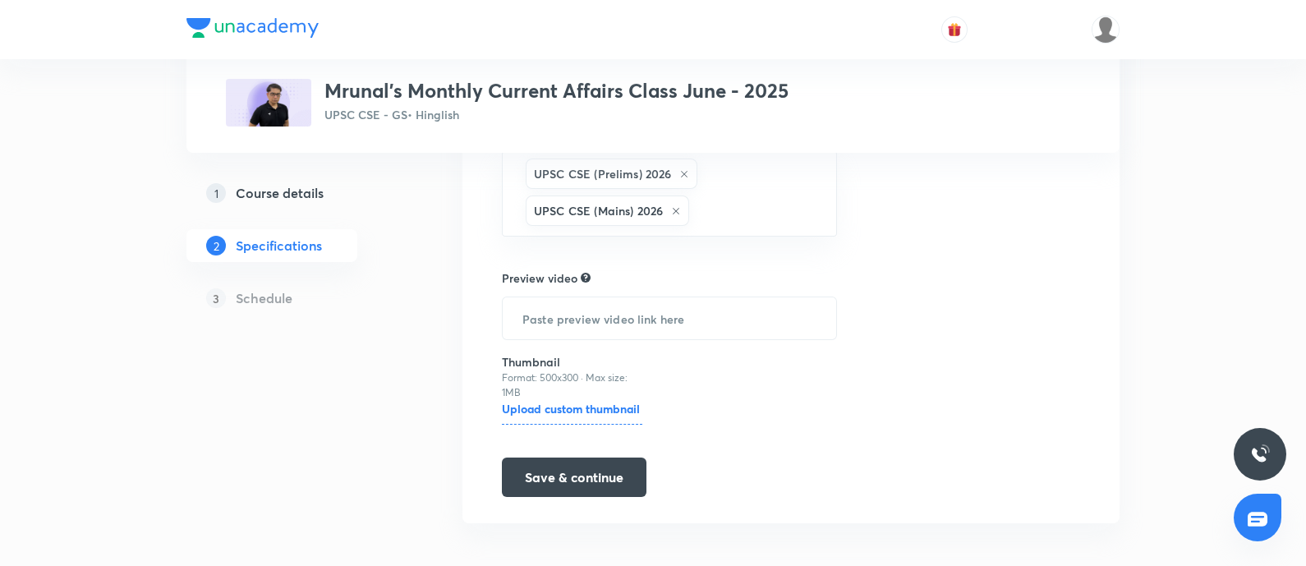
click at [280, 182] on link "1 Course details" at bounding box center [298, 193] width 223 height 33
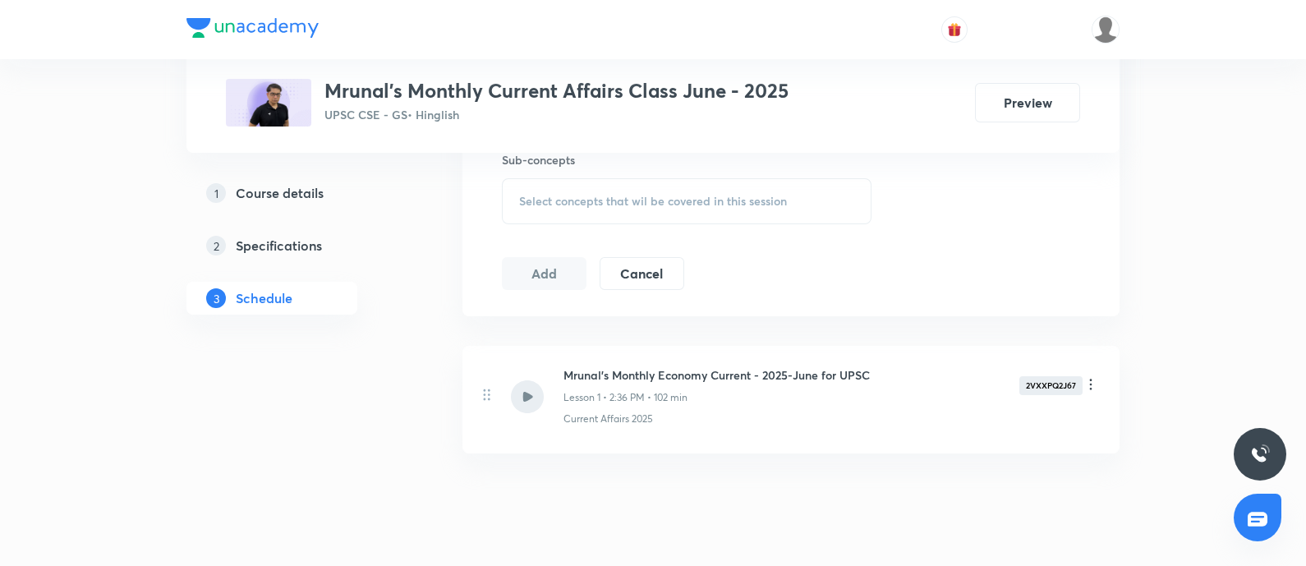
scroll to position [796, 0]
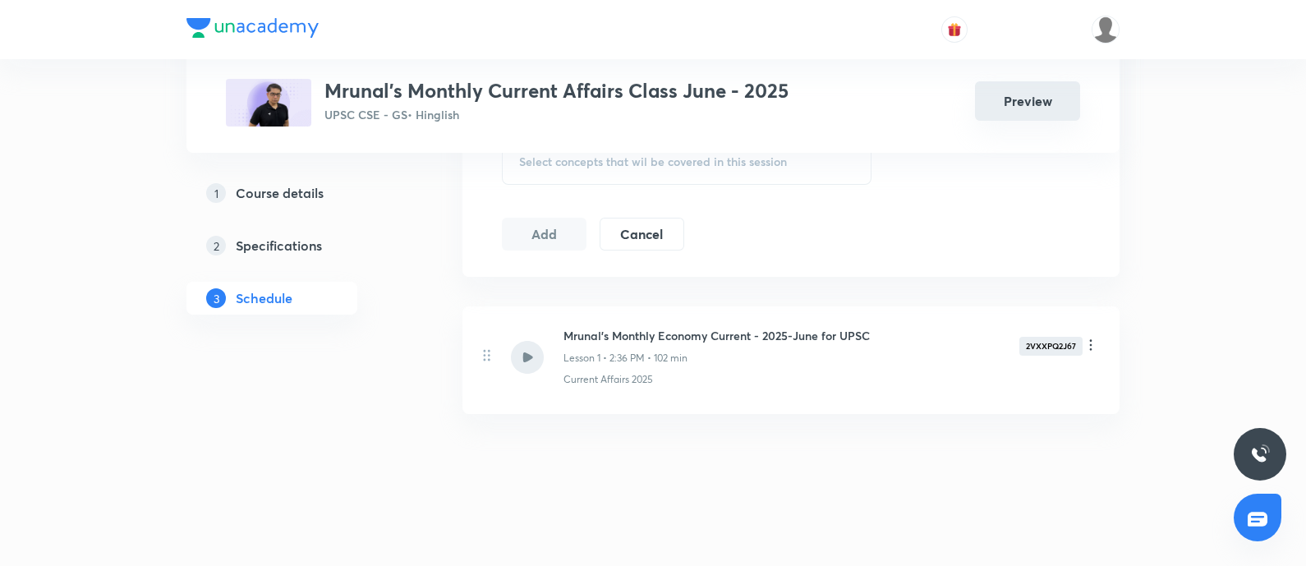
click at [981, 107] on button "Preview" at bounding box center [1027, 100] width 105 height 39
